Goal: Complete application form

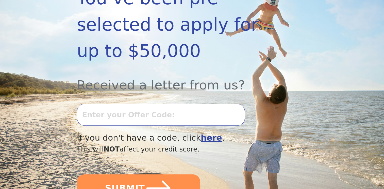
scroll to position [130, 0]
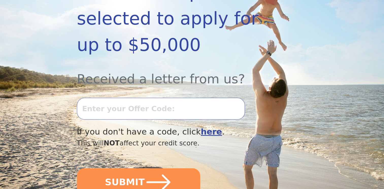
click at [130, 98] on input "text" at bounding box center [161, 109] width 168 height 22
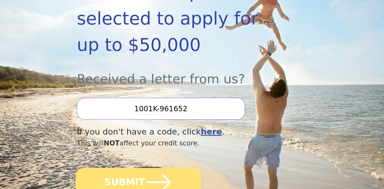
type input "1001K-961652"
click at [129, 168] on button "SUBMIT" at bounding box center [139, 182] width 126 height 28
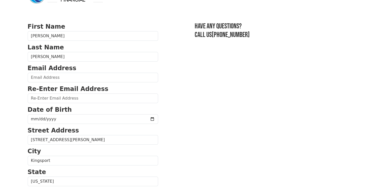
scroll to position [20, 0]
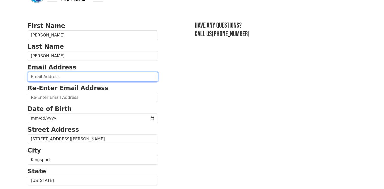
click at [56, 77] on input "email" at bounding box center [93, 77] width 130 height 10
type input "[EMAIL_ADDRESS][DOMAIN_NAME]"
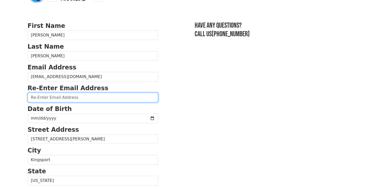
click at [78, 99] on input "email" at bounding box center [93, 98] width 130 height 10
type input "[EMAIL_ADDRESS][DOMAIN_NAME]"
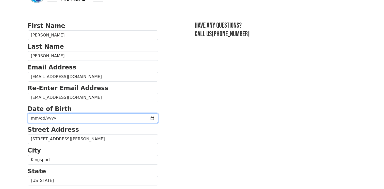
click at [71, 118] on input "date" at bounding box center [93, 119] width 130 height 10
type input "[DATE]"
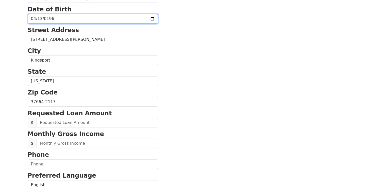
scroll to position [124, 0]
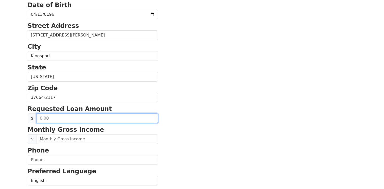
click at [48, 117] on input "text" at bounding box center [97, 119] width 121 height 10
type input "15,000.00"
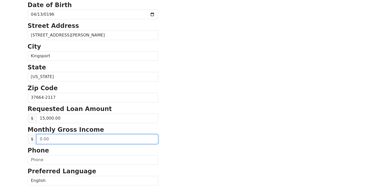
click at [69, 137] on input "text" at bounding box center [97, 139] width 121 height 10
type input "3,900.00"
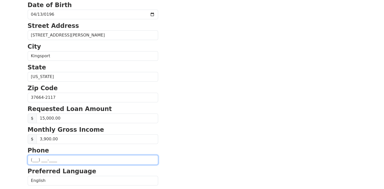
click at [56, 158] on input "text" at bounding box center [93, 160] width 130 height 10
type input "(423) 262-3420"
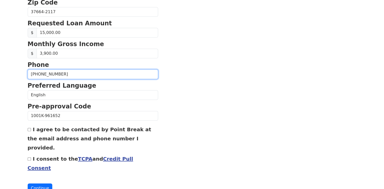
scroll to position [213, 0]
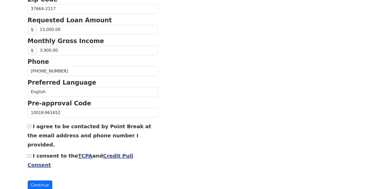
click at [29, 125] on input "I agree to be contacted by Point Break at the email address and phone number I …" at bounding box center [29, 126] width 3 height 3
checkbox input "true"
click at [28, 154] on input "I consent to the TCPA and Credit Pull Consent" at bounding box center [29, 155] width 3 height 3
checkbox input "true"
click at [39, 180] on button "Continue" at bounding box center [40, 185] width 25 height 10
